Goal: Transaction & Acquisition: Purchase product/service

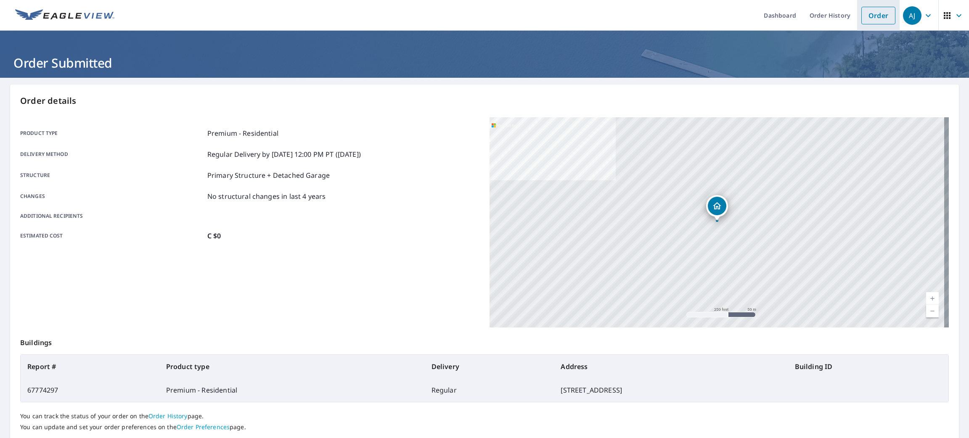
drag, startPoint x: 0, startPoint y: 0, endPoint x: 862, endPoint y: 19, distance: 861.8
click at [862, 19] on link "Order" at bounding box center [879, 16] width 34 height 18
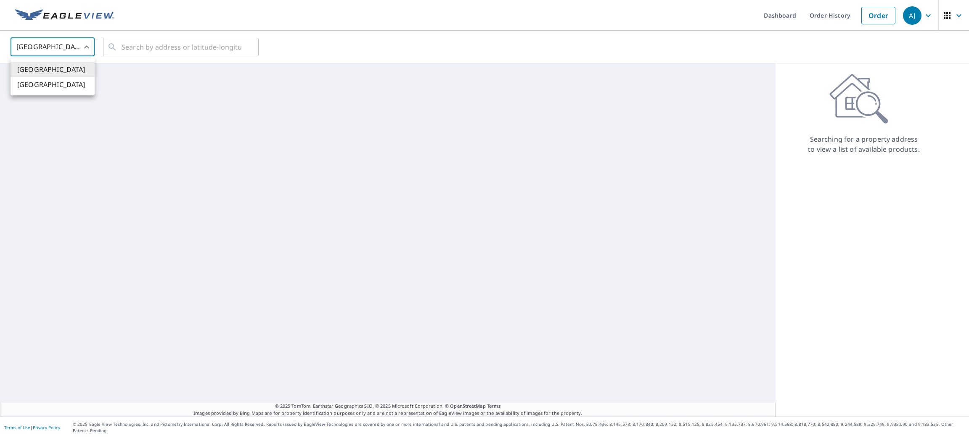
click at [82, 51] on body "AJ AJ Dashboard Order History Order AJ United States US ​ ​ © 2025 TomTom, Eart…" at bounding box center [484, 219] width 969 height 438
drag, startPoint x: 77, startPoint y: 90, endPoint x: 128, endPoint y: 53, distance: 62.6
click at [77, 90] on li "[GEOGRAPHIC_DATA]" at bounding box center [53, 84] width 84 height 15
type input "CA"
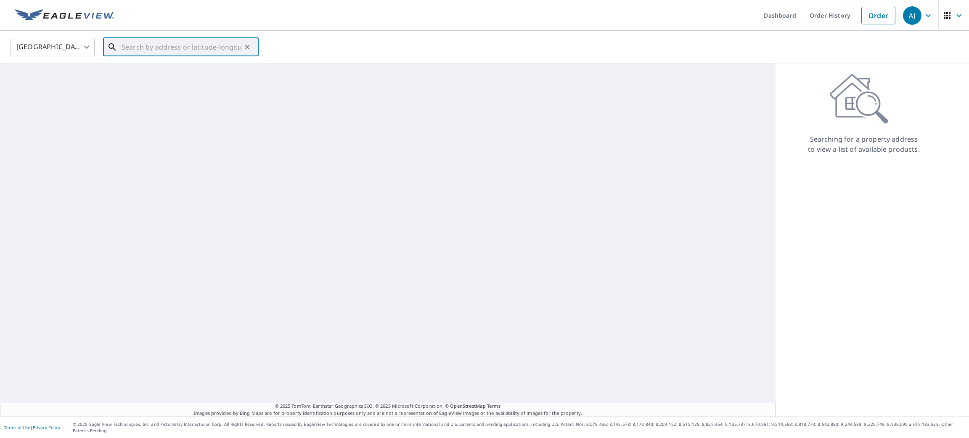
click at [145, 46] on input "text" at bounding box center [182, 47] width 120 height 24
paste input "1322 Strathcona Dr SW, Calgary, AB T3H 3S2, Canada"
click at [175, 73] on span "1322 STRATHCONA DR SW CALGARY AB T3H3S2" at bounding box center [186, 71] width 132 height 10
type input "1322 STRATHCONA DR SW CALGARY AB T3H3S2"
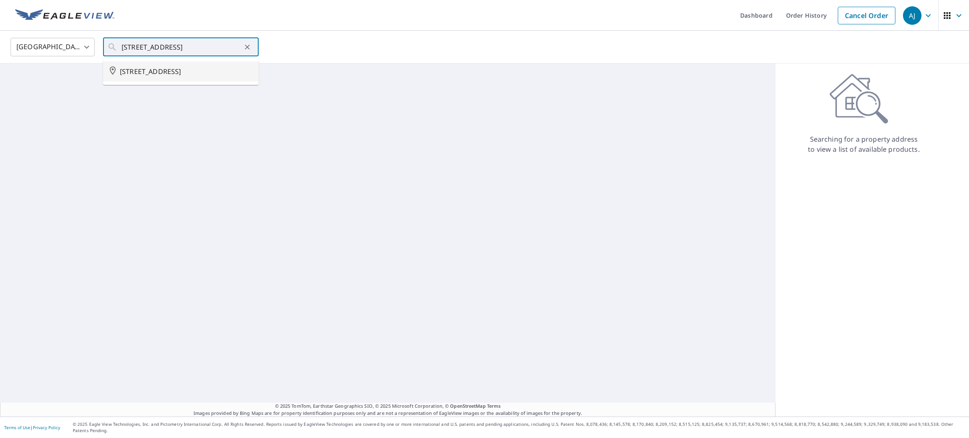
scroll to position [0, 0]
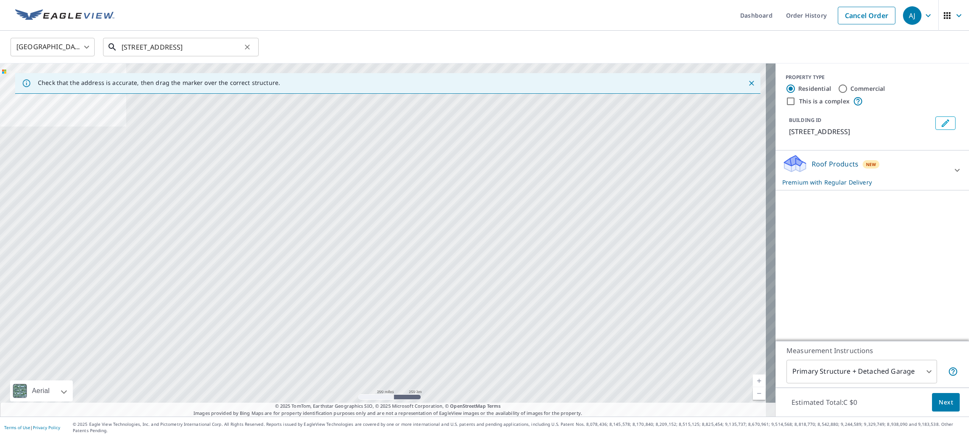
click at [186, 42] on input "1322 STRATHCONA DR SW CALGARY AB T3H3S2" at bounding box center [182, 47] width 120 height 24
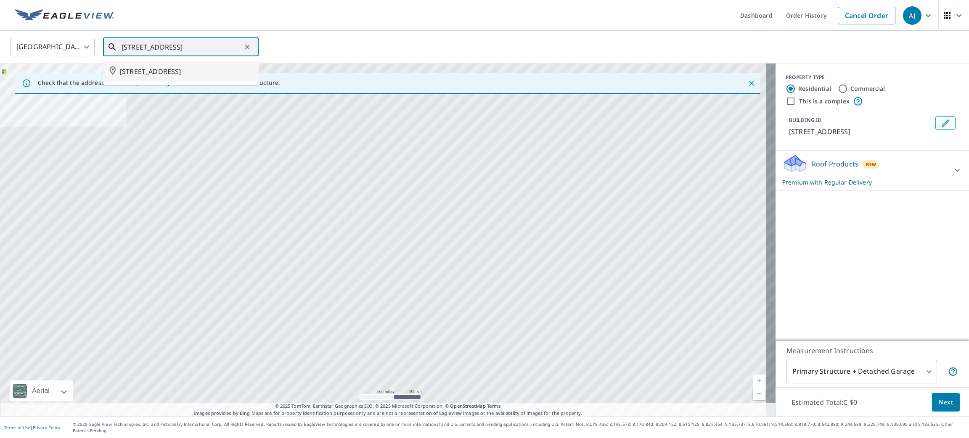
click at [181, 73] on span "1322 STRATHCONA DR SW CALGARY AB T3H3S2" at bounding box center [186, 71] width 132 height 10
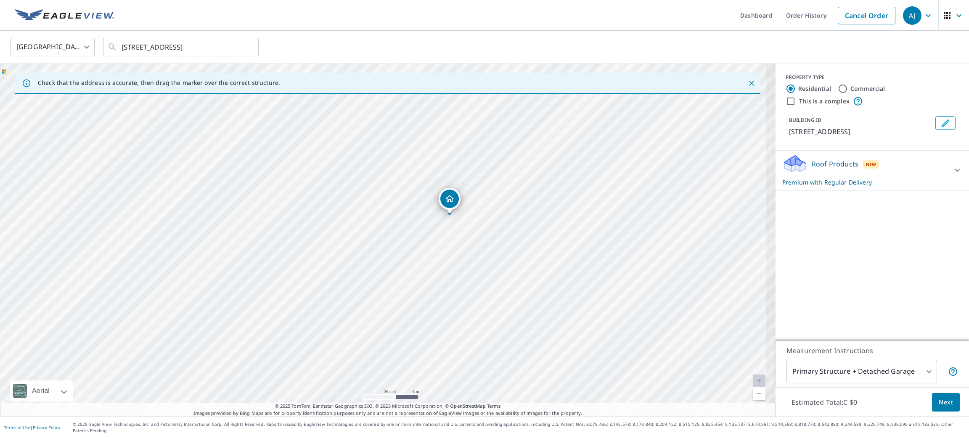
click at [932, 408] on button "Next" at bounding box center [946, 402] width 28 height 19
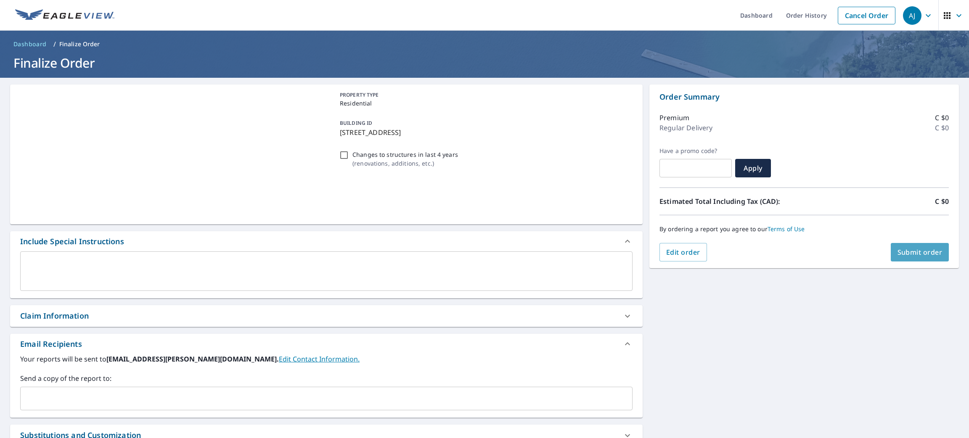
click at [898, 257] on span "Submit order" at bounding box center [920, 252] width 45 height 9
checkbox input "true"
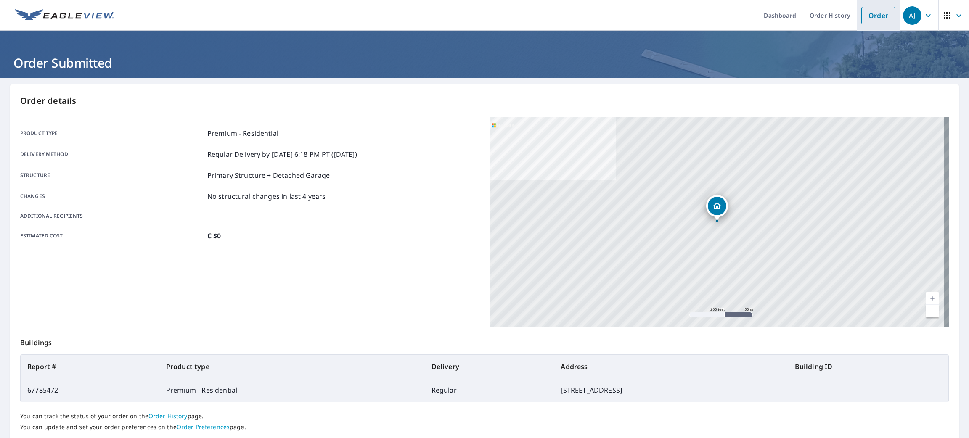
drag, startPoint x: 864, startPoint y: 12, endPoint x: 857, endPoint y: 14, distance: 7.9
click at [864, 12] on link "Order" at bounding box center [879, 16] width 34 height 18
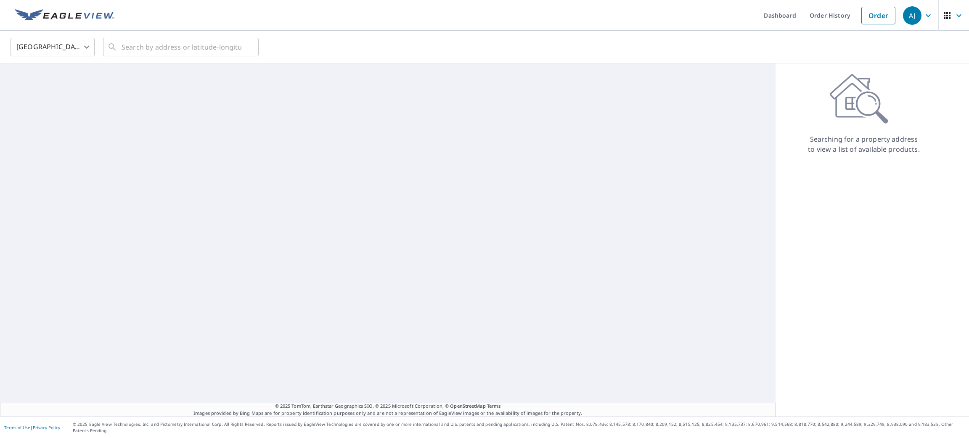
click at [58, 48] on body "AJ AJ Dashboard Order History Order AJ United States US ​ ​ © 2025 TomTom, Eart…" at bounding box center [484, 219] width 969 height 438
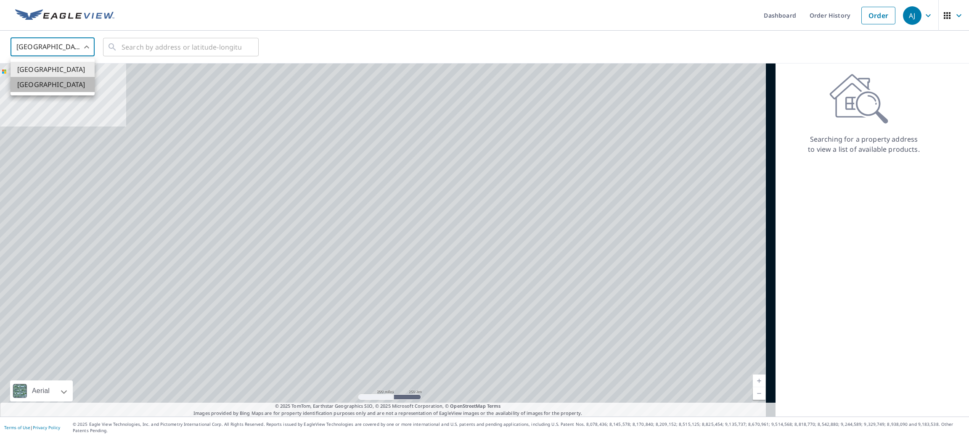
click at [56, 83] on li "[GEOGRAPHIC_DATA]" at bounding box center [53, 84] width 84 height 15
type input "CA"
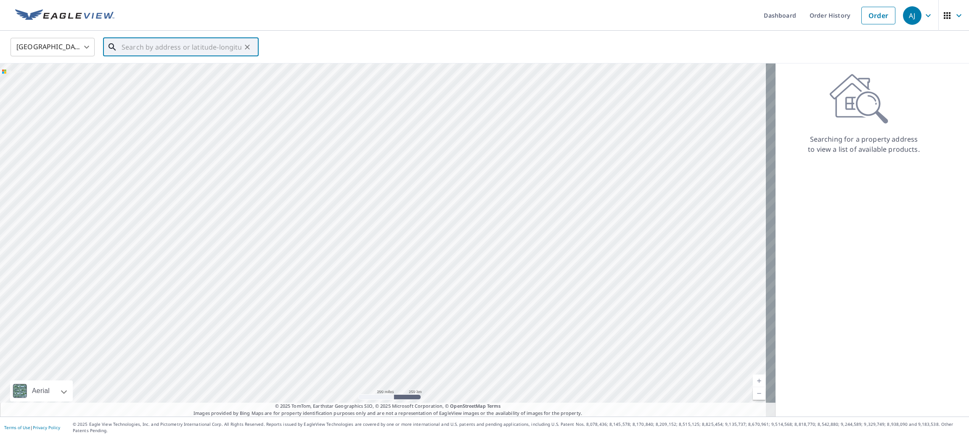
click at [168, 43] on input "text" at bounding box center [182, 47] width 120 height 24
paste input "125 Wesley St, Newmarket, ON L3Y 3N9, Canada"
click at [175, 67] on span "125 WESLEY ST NEWMARKET ON L3Y3N9" at bounding box center [186, 71] width 132 height 10
type input "125 WESLEY ST NEWMARKET ON L3Y3N9"
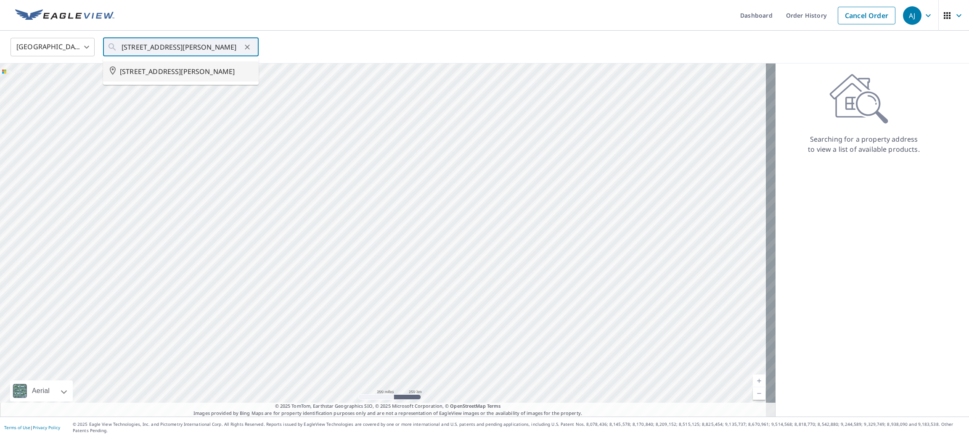
scroll to position [0, 0]
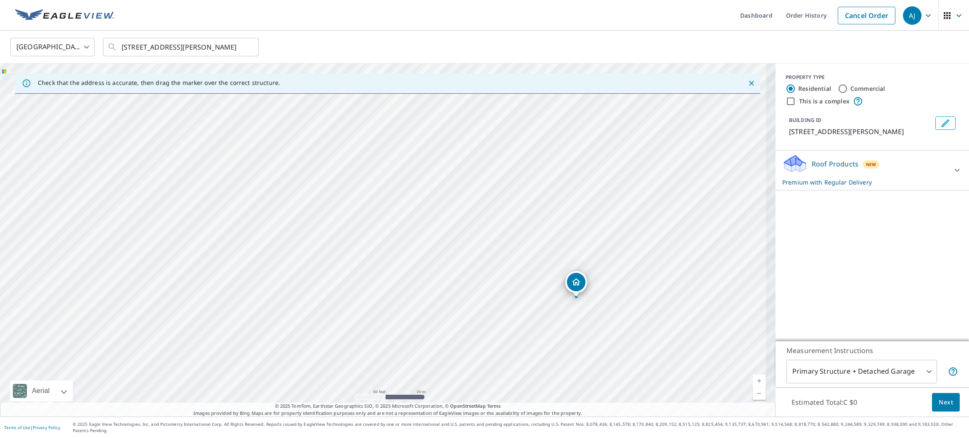
drag, startPoint x: 594, startPoint y: 314, endPoint x: 493, endPoint y: 304, distance: 101.5
click at [493, 304] on div "125 WESLEY ST NEWMARKET ON L3Y3N9" at bounding box center [388, 240] width 776 height 353
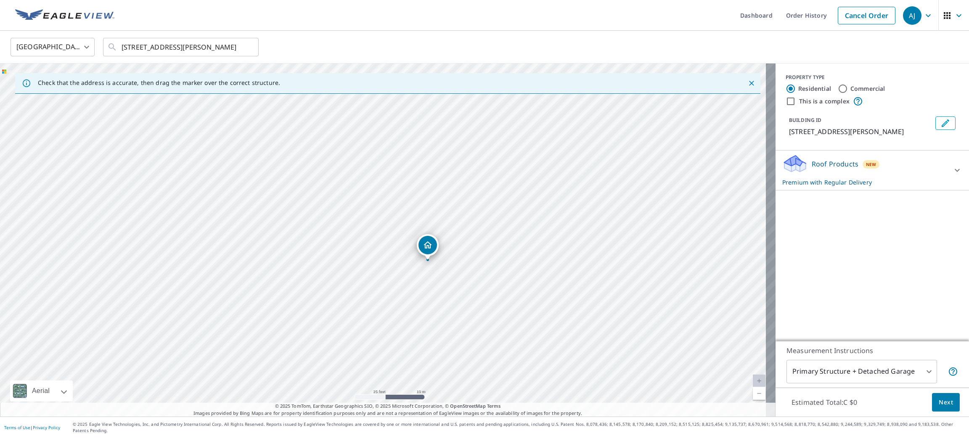
drag, startPoint x: 458, startPoint y: 261, endPoint x: 428, endPoint y: 242, distance: 35.0
click at [942, 408] on span "Next" at bounding box center [946, 403] width 14 height 11
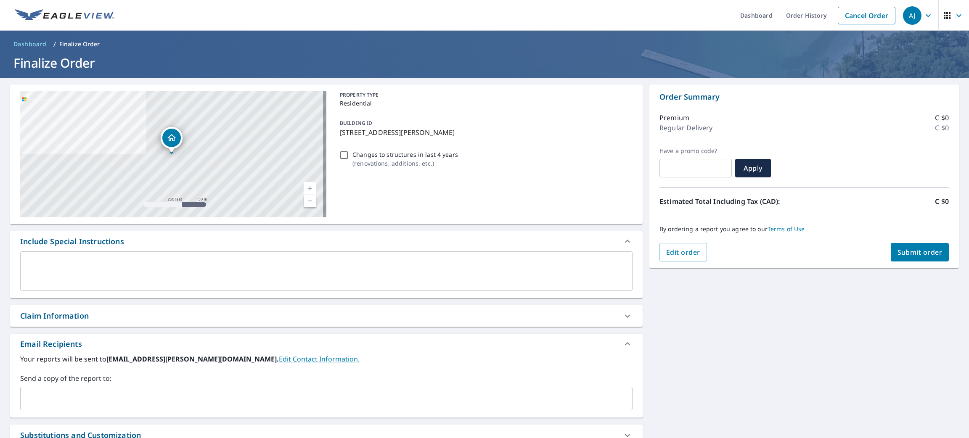
click at [903, 256] on span "Submit order" at bounding box center [920, 252] width 45 height 9
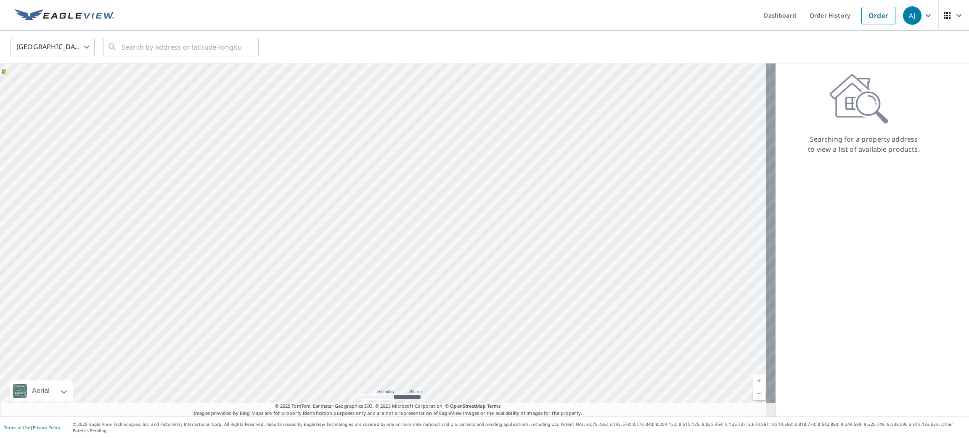
click at [76, 51] on body "[PERSON_NAME] [PERSON_NAME] Dashboard Order History Order AJ United States US ​…" at bounding box center [484, 219] width 969 height 438
click at [60, 91] on li "[GEOGRAPHIC_DATA]" at bounding box center [53, 84] width 84 height 15
type input "CA"
click at [122, 45] on input "text" at bounding box center [182, 47] width 120 height 24
paste input "[STREET_ADDRESS][PERSON_NAME]"
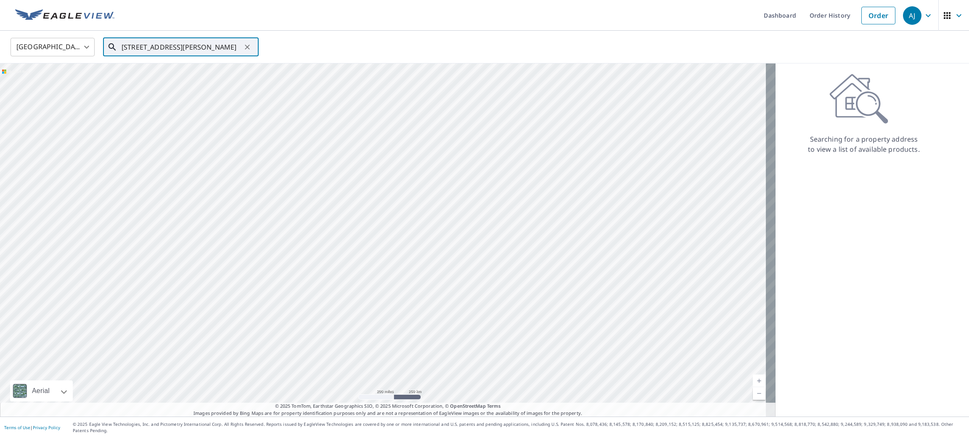
scroll to position [0, 8]
click at [158, 68] on span "[STREET_ADDRESS][PERSON_NAME]" at bounding box center [186, 71] width 132 height 10
type input "[STREET_ADDRESS][PERSON_NAME]"
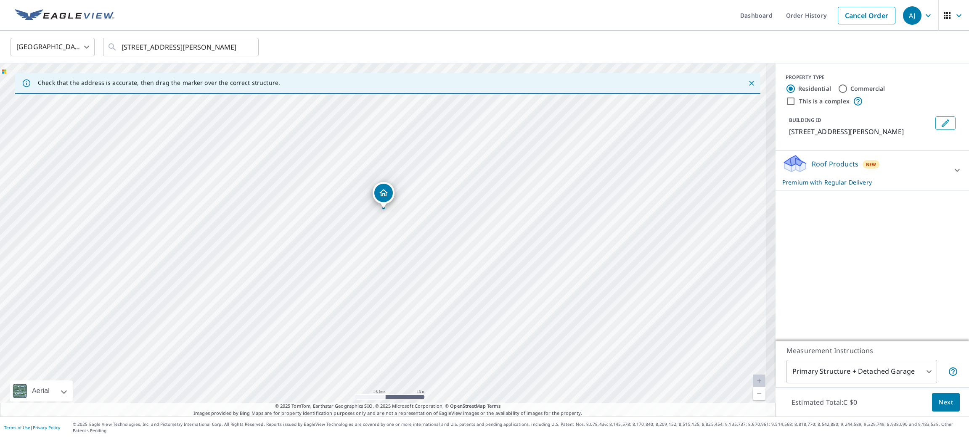
click at [939, 406] on span "Next" at bounding box center [946, 403] width 14 height 11
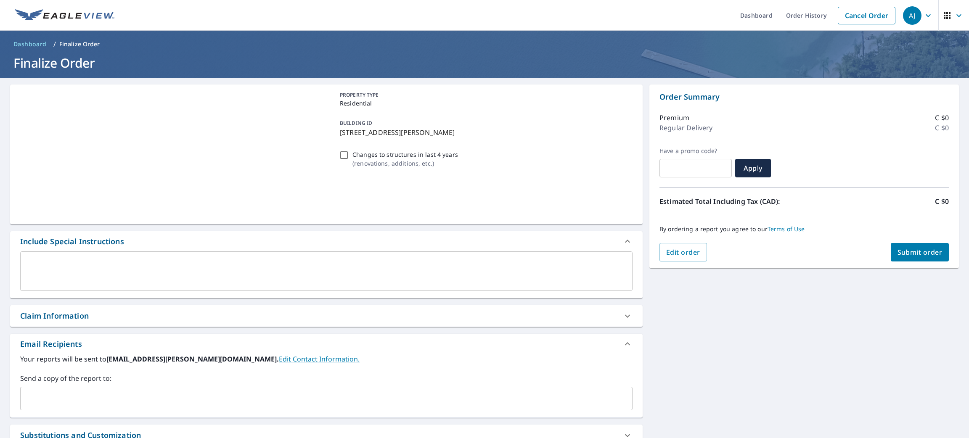
click at [899, 252] on span "Submit order" at bounding box center [920, 252] width 45 height 9
checkbox input "true"
